Goal: Task Accomplishment & Management: Use online tool/utility

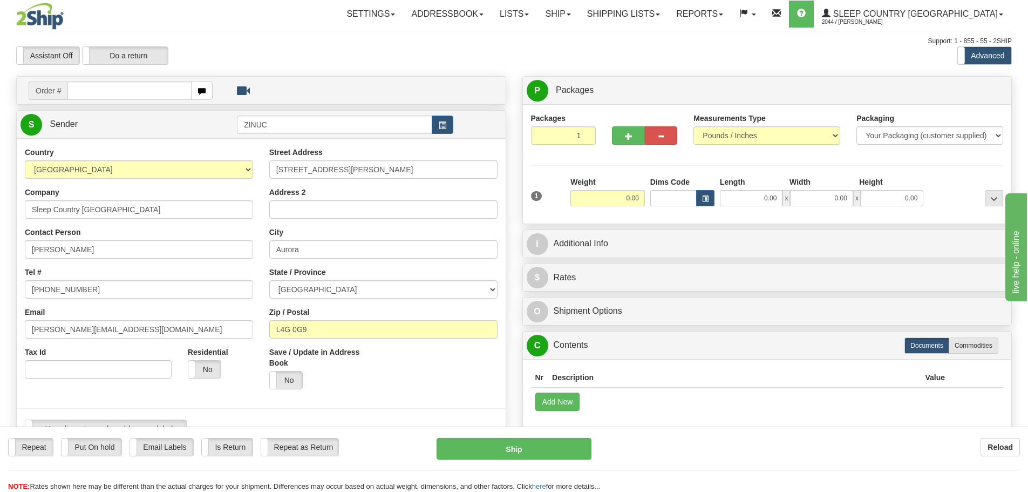
click at [569, 64] on div "Assistant On Assistant Off Do a return Do a return Previous Next Standard Advan…" at bounding box center [514, 55] width 1012 height 18
click at [668, 13] on link "Shipping lists" at bounding box center [623, 14] width 89 height 27
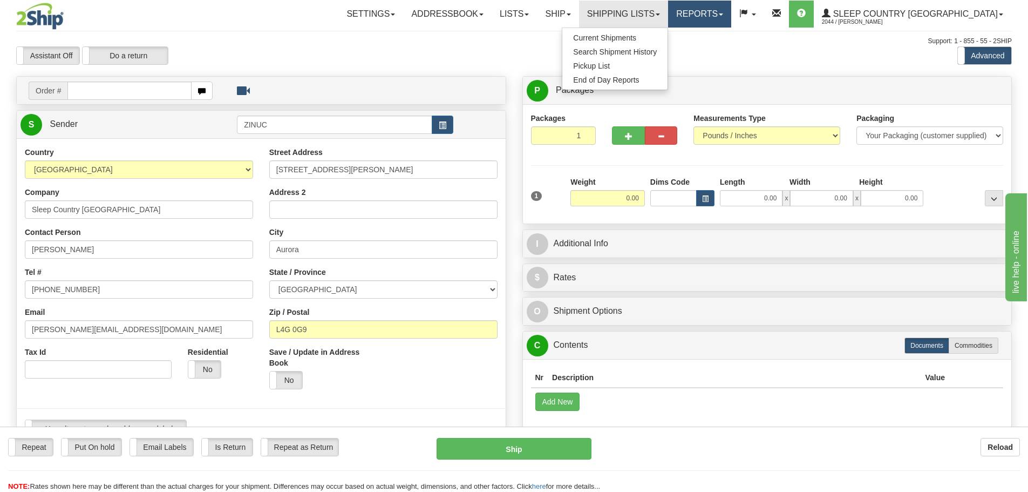
click at [731, 15] on link "Reports" at bounding box center [699, 14] width 63 height 27
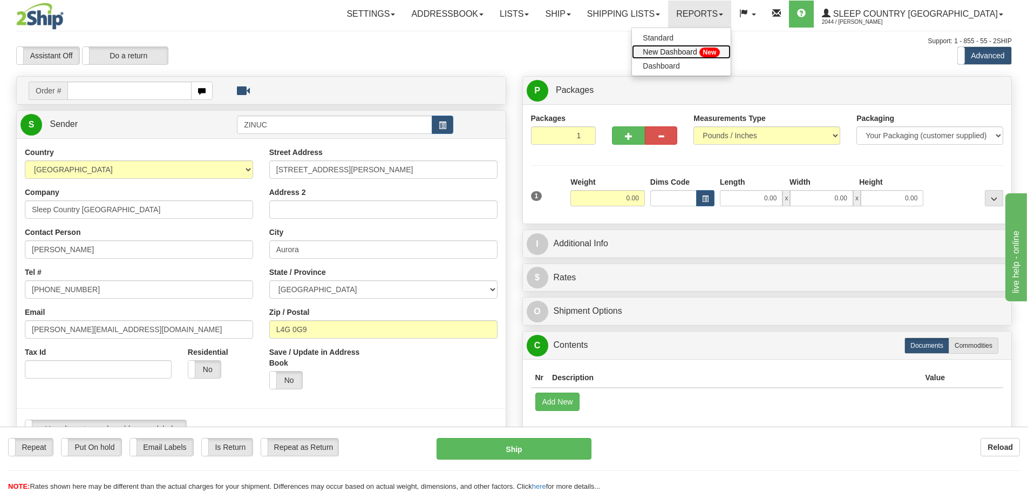
click at [697, 53] on span "New Dashboard" at bounding box center [670, 51] width 54 height 9
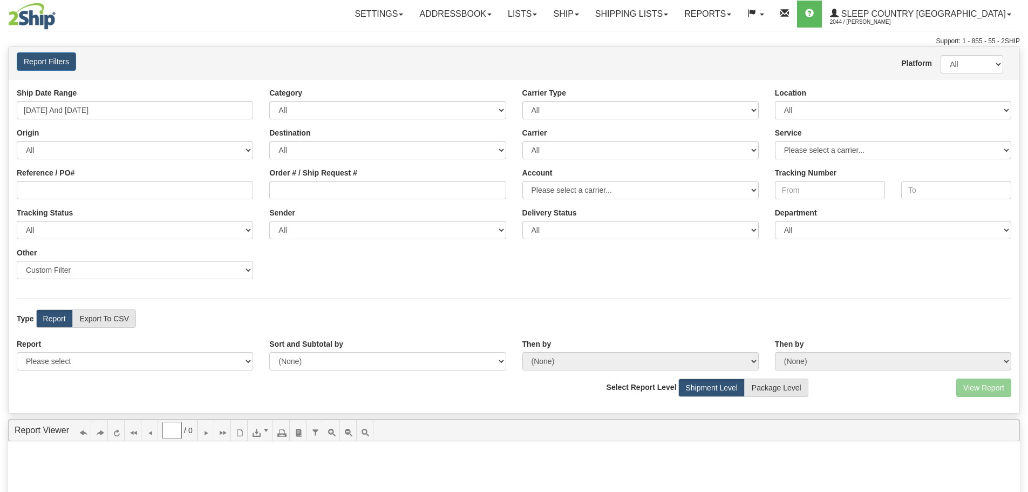
type input "0"
drag, startPoint x: 694, startPoint y: 176, endPoint x: 690, endPoint y: 182, distance: 6.6
click at [693, 178] on div "Account Please select a carrier..." at bounding box center [640, 183] width 253 height 32
click at [686, 188] on select "Please select a carrier..." at bounding box center [640, 190] width 236 height 18
click at [684, 174] on div "Account Please select a carrier..." at bounding box center [640, 183] width 253 height 32
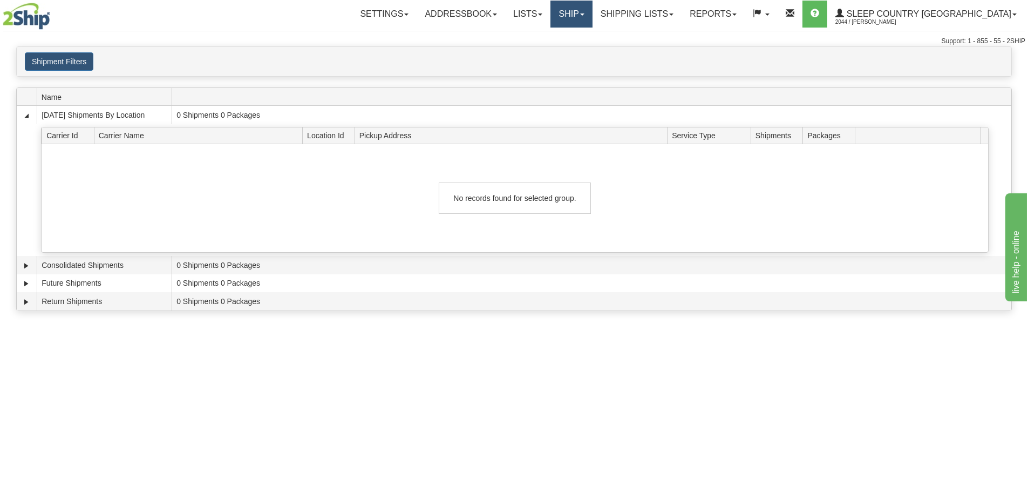
click at [592, 11] on link "Ship" at bounding box center [571, 14] width 42 height 27
click at [546, 35] on span "Ship Screen" at bounding box center [525, 37] width 41 height 9
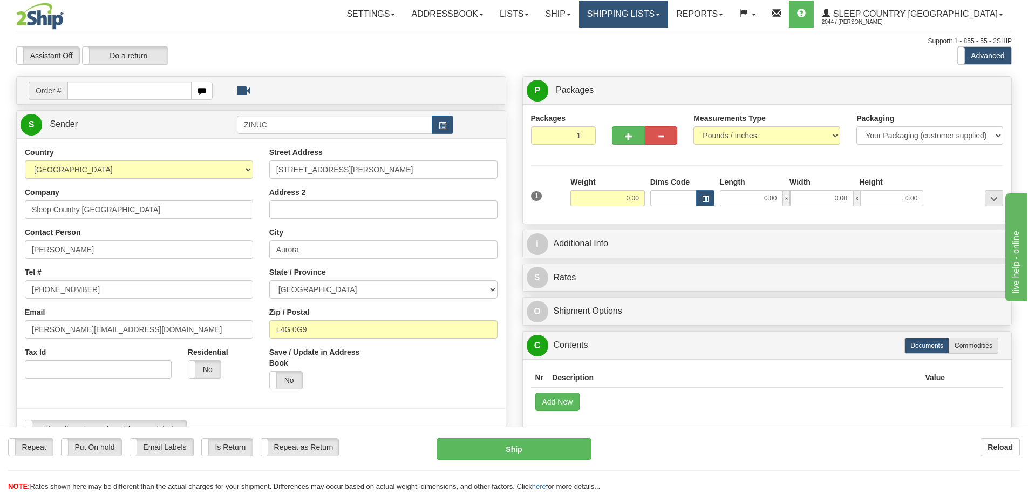
click at [656, 14] on link "Shipping lists" at bounding box center [623, 14] width 89 height 27
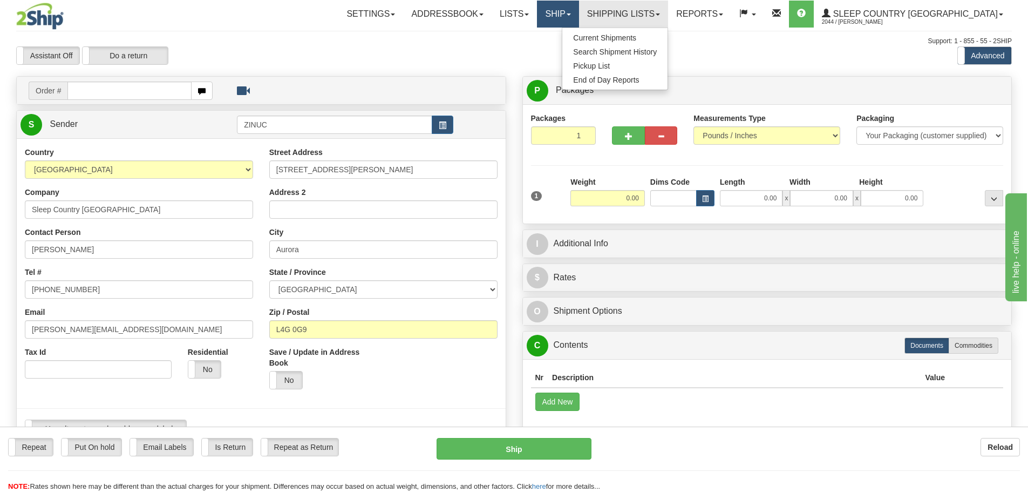
click at [578, 15] on link "Ship" at bounding box center [558, 14] width 42 height 27
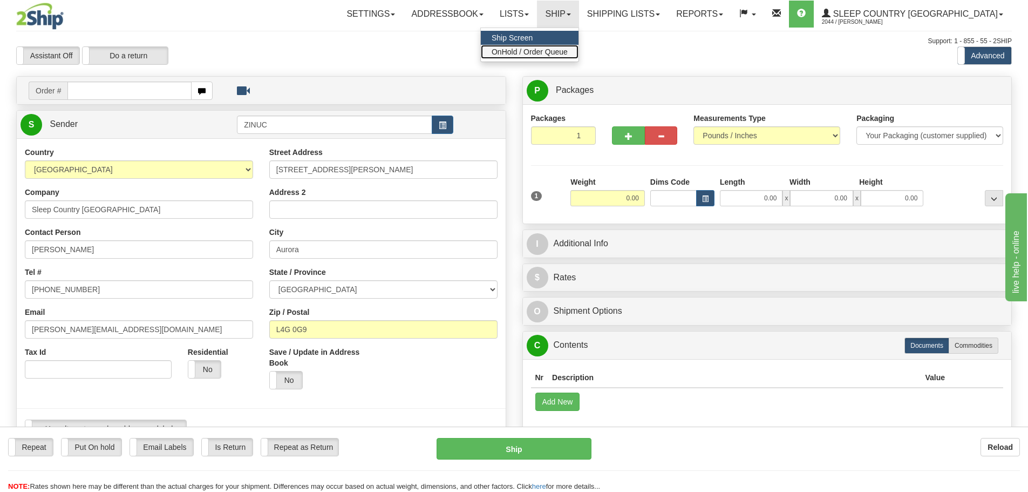
click at [568, 49] on span "OnHold / Order Queue" at bounding box center [530, 51] width 76 height 9
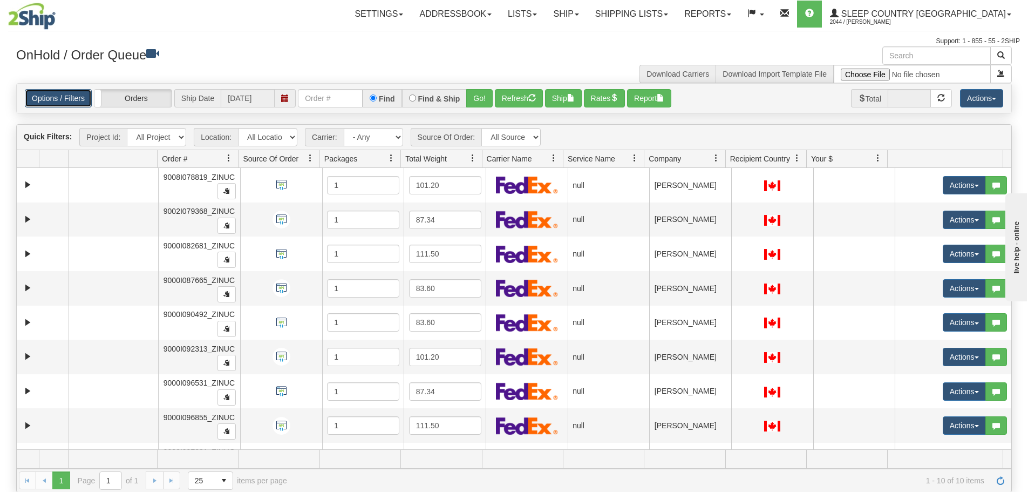
click at [71, 99] on link "Options / Filters" at bounding box center [58, 98] width 67 height 18
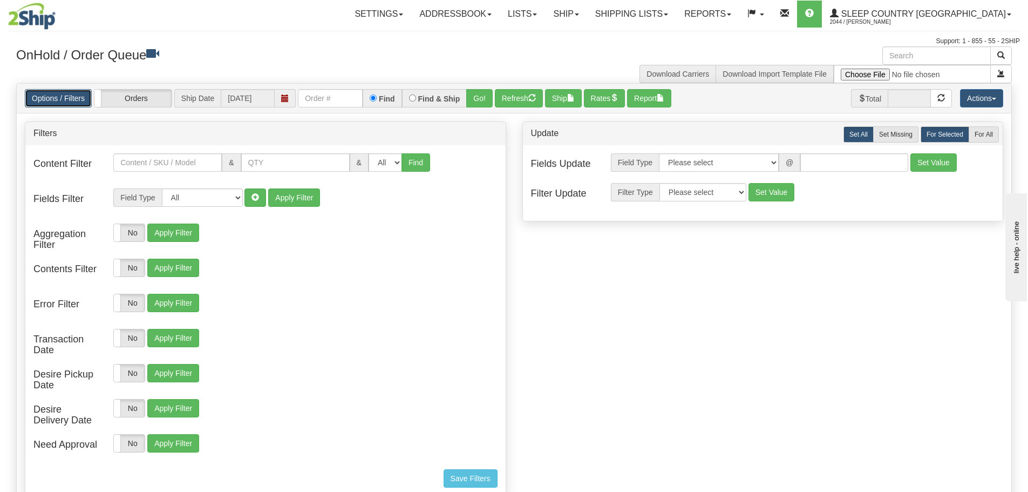
click at [71, 99] on link "Options / Filters" at bounding box center [58, 98] width 67 height 18
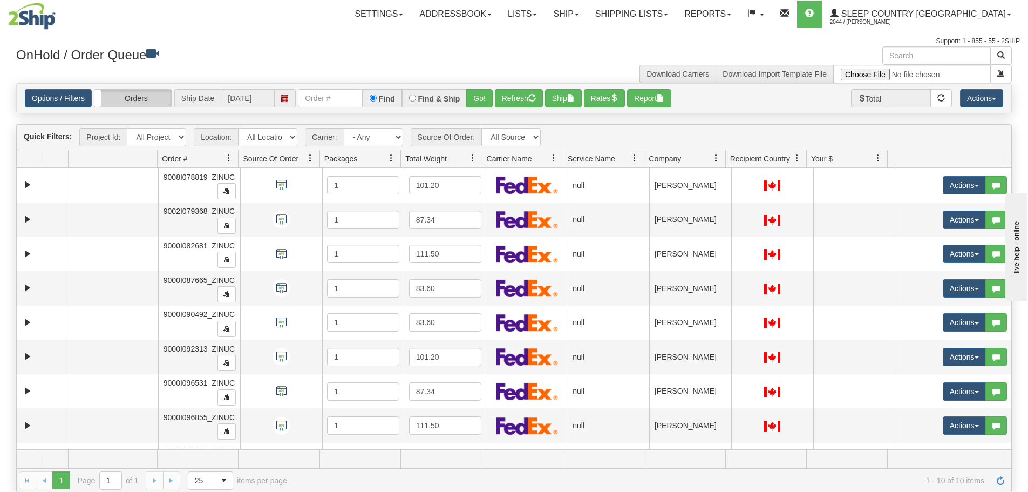
click at [144, 97] on label "Orders" at bounding box center [132, 98] width 77 height 17
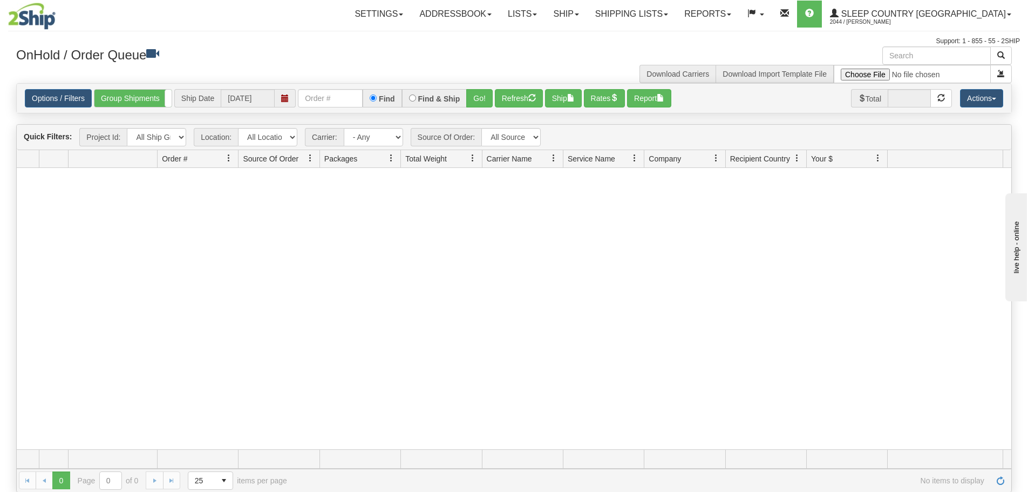
click at [213, 104] on span "Ship Date" at bounding box center [197, 98] width 46 height 18
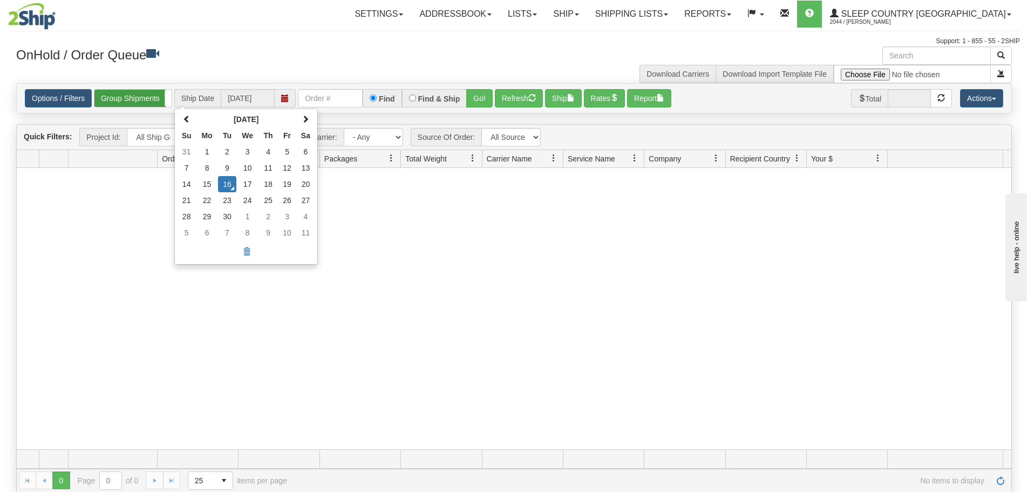
click at [147, 97] on label "Group Shipments" at bounding box center [132, 98] width 77 height 17
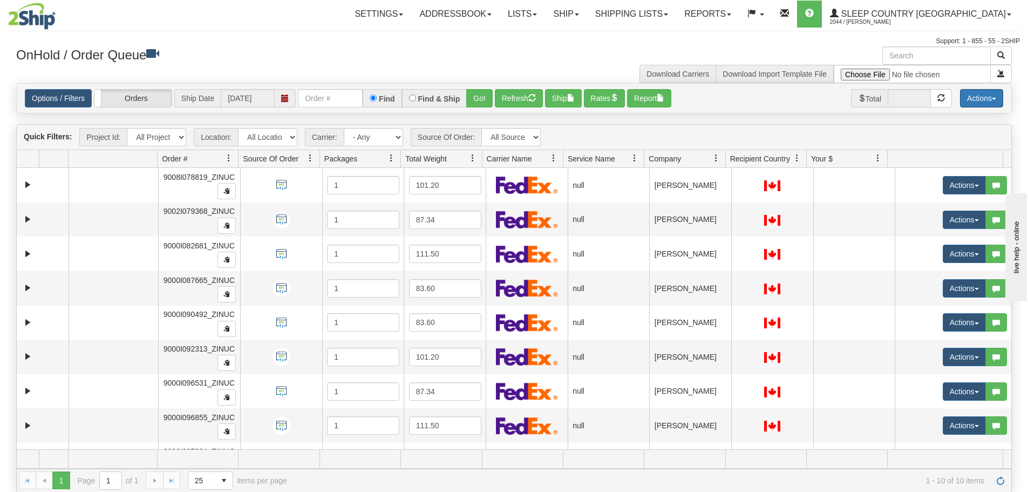
click at [986, 103] on button "Actions" at bounding box center [981, 98] width 43 height 18
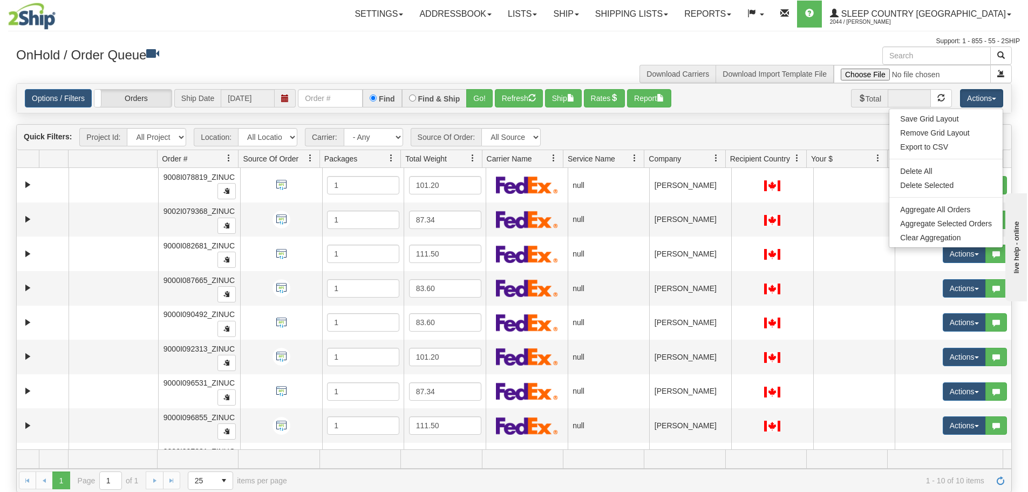
click at [769, 104] on div "Options / Filters Group Shipments Orders Ship Date 09/16/2025 Find Find & Ship …" at bounding box center [514, 98] width 978 height 18
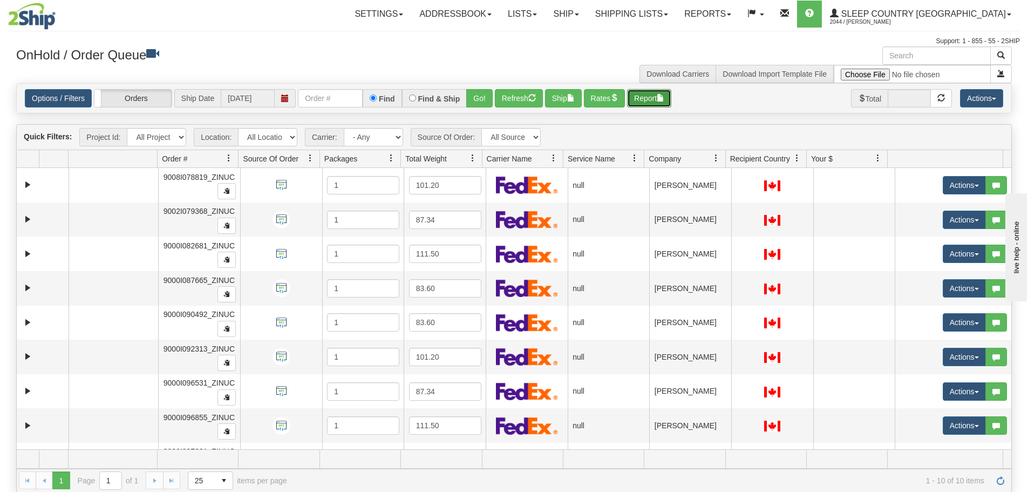
click at [662, 98] on button "Report" at bounding box center [649, 98] width 44 height 18
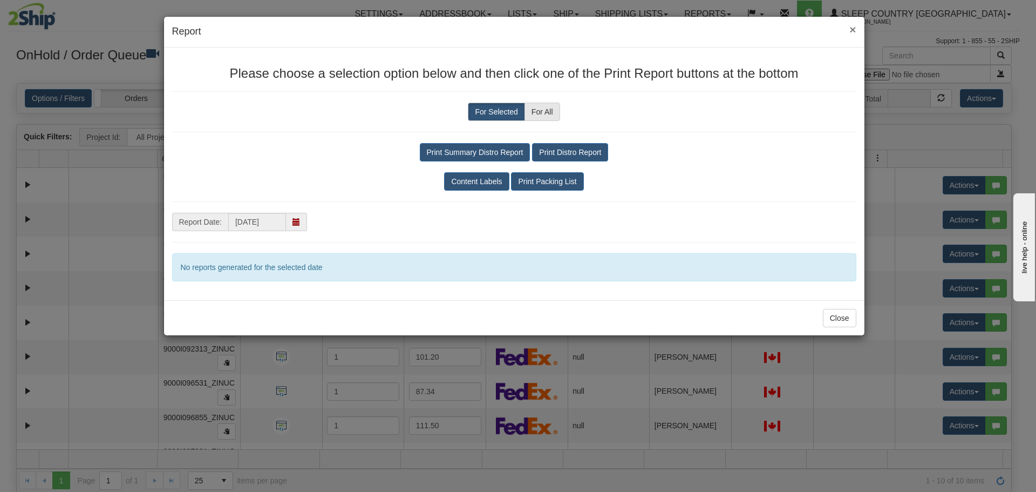
click at [851, 32] on span "×" at bounding box center [852, 29] width 6 height 12
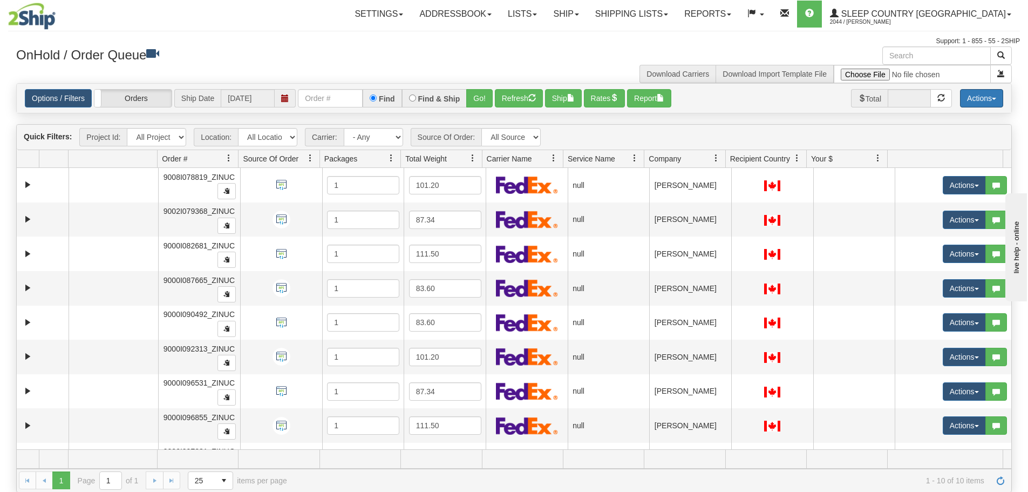
click at [989, 96] on button "Actions" at bounding box center [981, 98] width 43 height 18
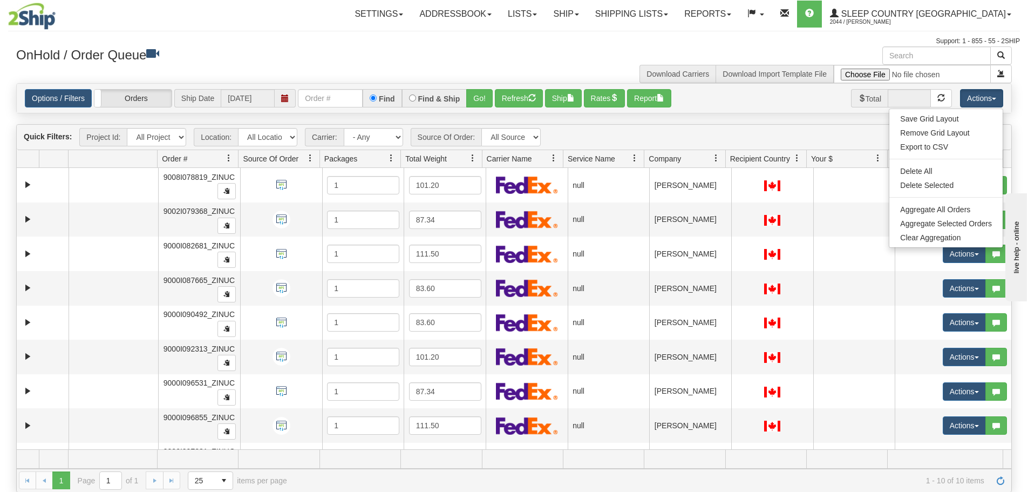
drag, startPoint x: 759, startPoint y: 145, endPoint x: 799, endPoint y: 144, distance: 39.9
click at [759, 145] on div "Quick Filters: Project Id: All Projects Location: All Locations ZINUC Carrier: …" at bounding box center [514, 137] width 994 height 25
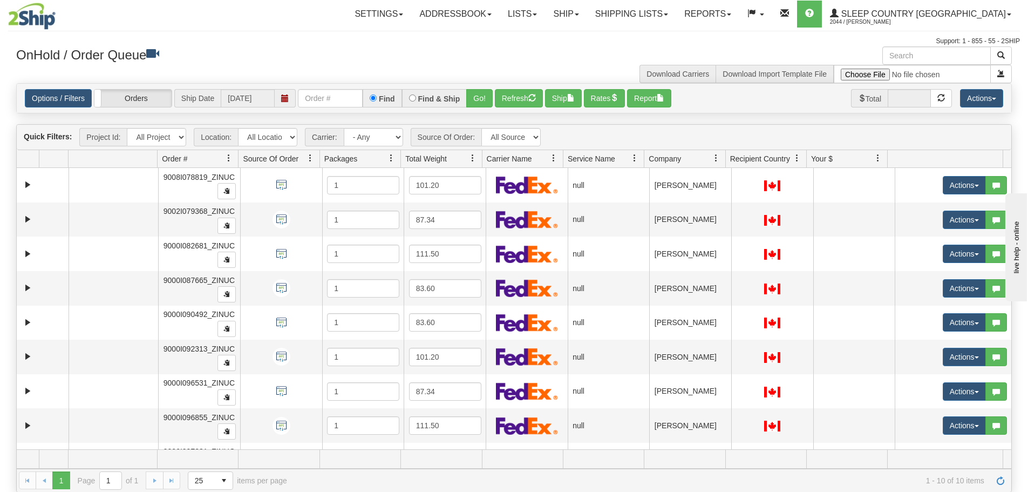
click at [905, 155] on span at bounding box center [947, 159] width 111 height 17
drag, startPoint x: 905, startPoint y: 155, endPoint x: 912, endPoint y: 132, distance: 24.2
click at [912, 132] on div "Quick Filters: Project Id: All Projects Location: All Locations ZINUC Carrier: …" at bounding box center [514, 137] width 994 height 25
click at [64, 103] on link "Options / Filters" at bounding box center [58, 98] width 67 height 18
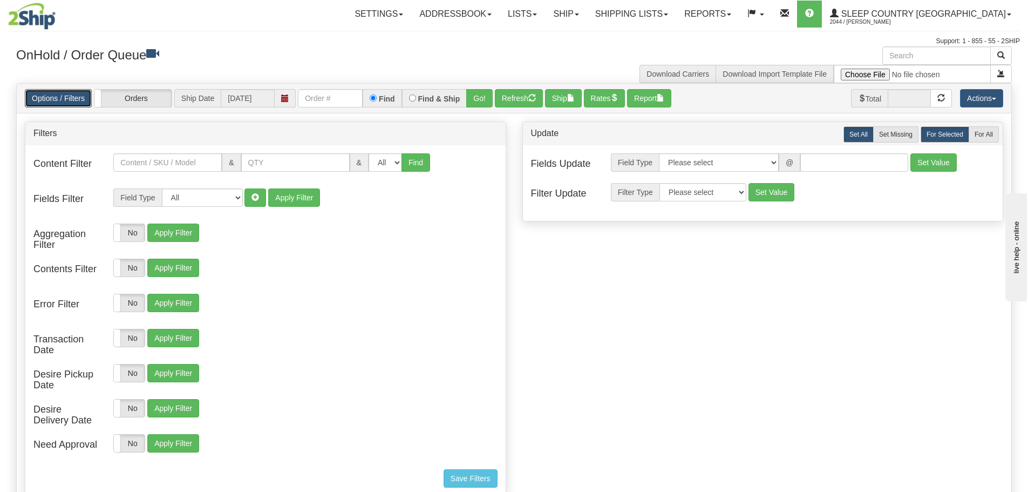
click at [65, 100] on link "Options / Filters" at bounding box center [58, 98] width 67 height 18
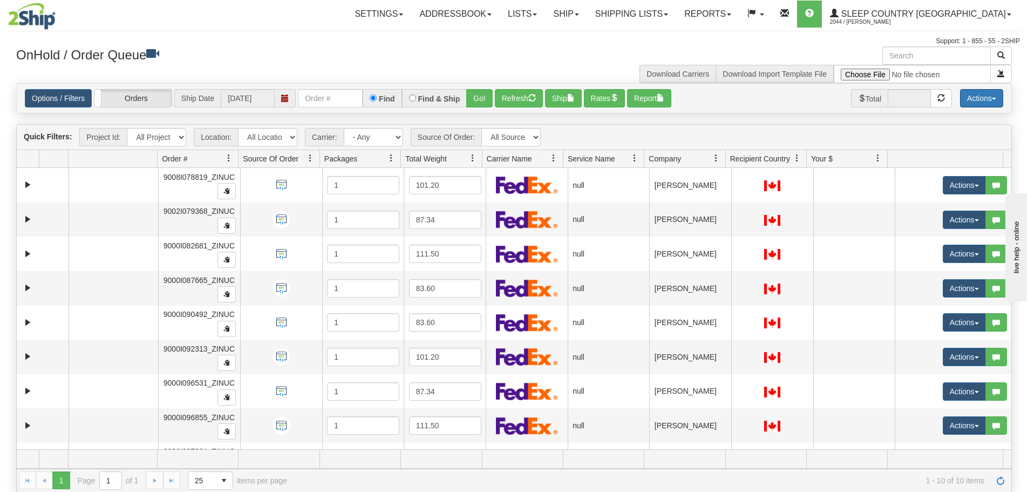
click at [989, 97] on button "Actions" at bounding box center [981, 98] width 43 height 18
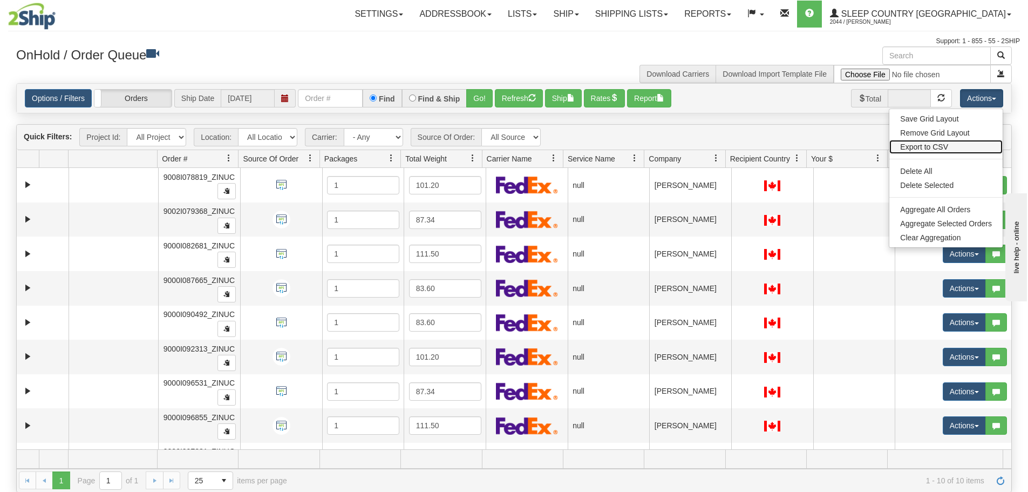
click at [935, 148] on link "Export to CSV" at bounding box center [945, 147] width 113 height 14
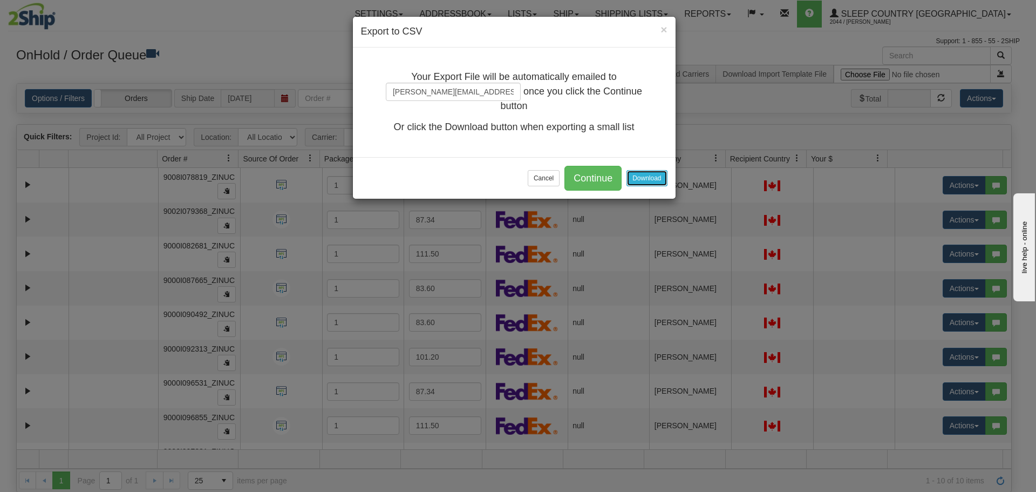
click at [638, 175] on button "Download" at bounding box center [646, 178] width 40 height 16
click at [539, 177] on button "Cancel" at bounding box center [544, 178] width 32 height 16
